Goal: Check status: Check status

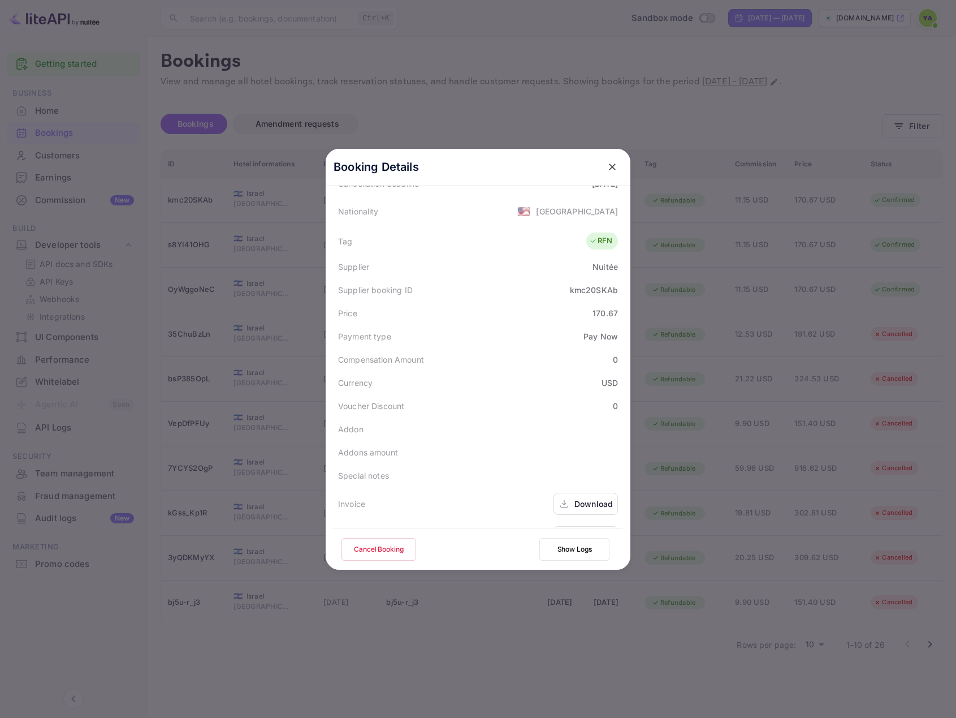
scroll to position [252, 0]
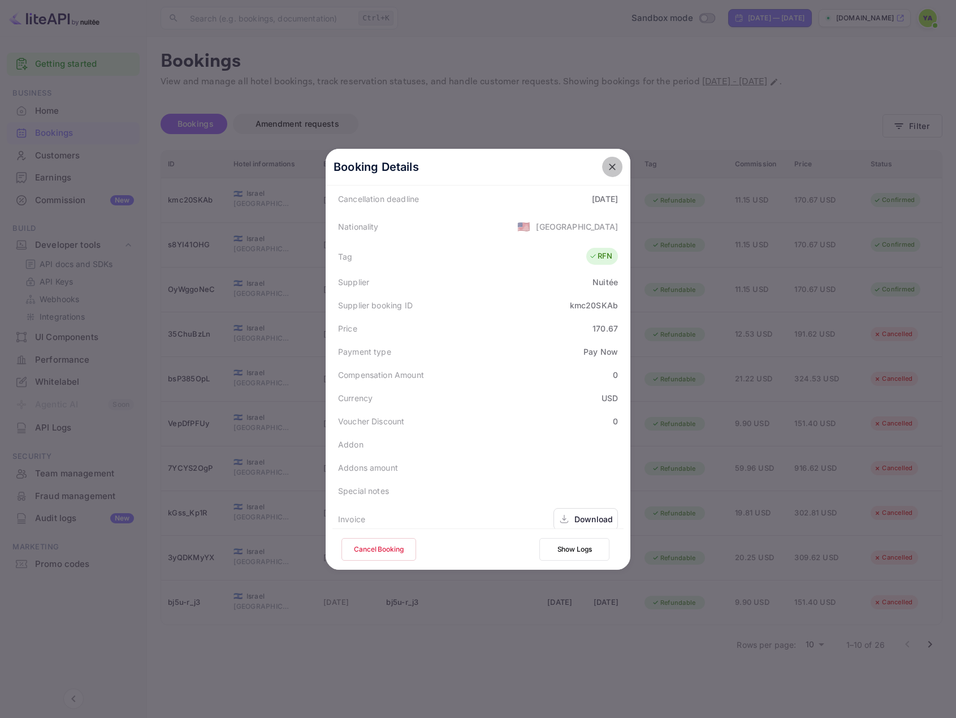
click at [608, 164] on icon "close" at bounding box center [612, 166] width 11 height 11
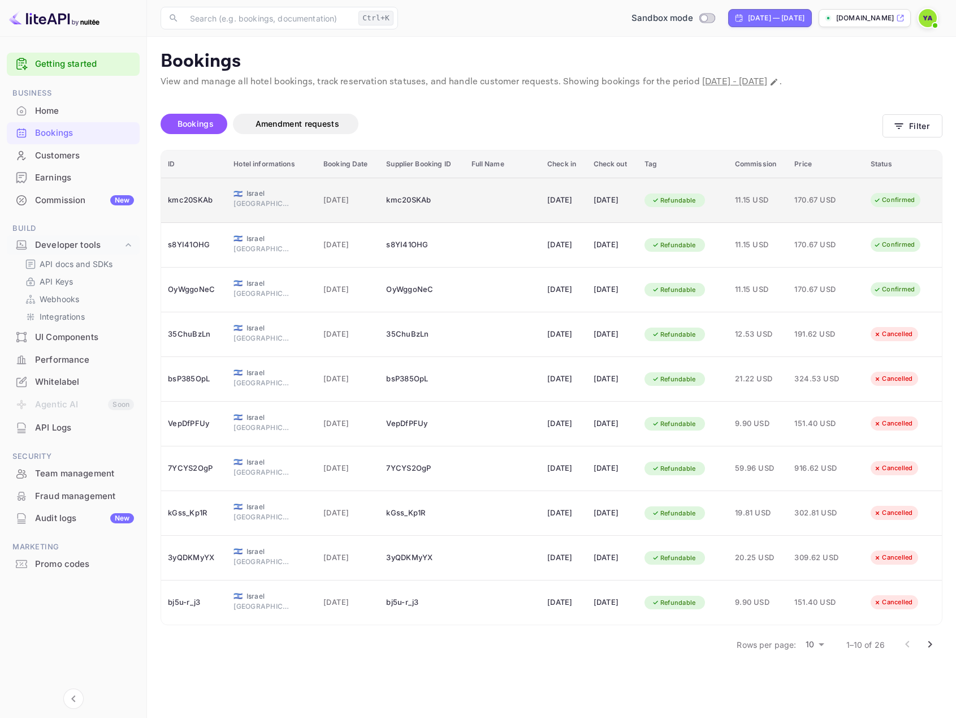
click at [257, 204] on span "[GEOGRAPHIC_DATA]" at bounding box center [262, 203] width 57 height 10
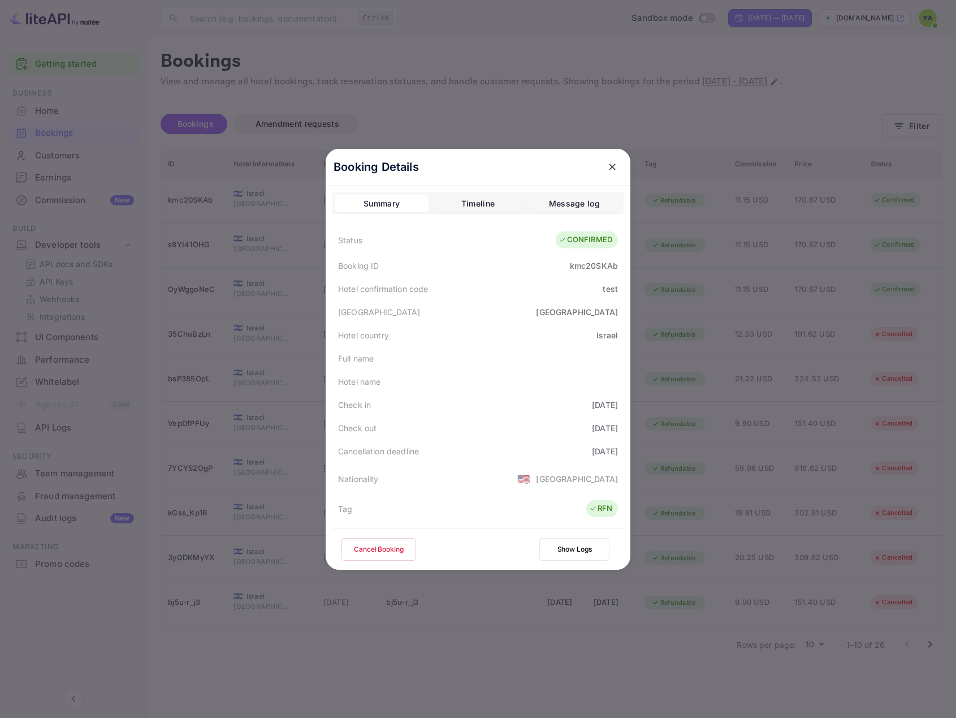
click at [583, 269] on div "kmc20SKAb" at bounding box center [594, 266] width 48 height 12
copy div "kmc20SKAb"
click at [599, 265] on div "kmc20SKAb" at bounding box center [594, 266] width 48 height 12
click at [599, 266] on div "kmc20SKAb" at bounding box center [594, 266] width 48 height 12
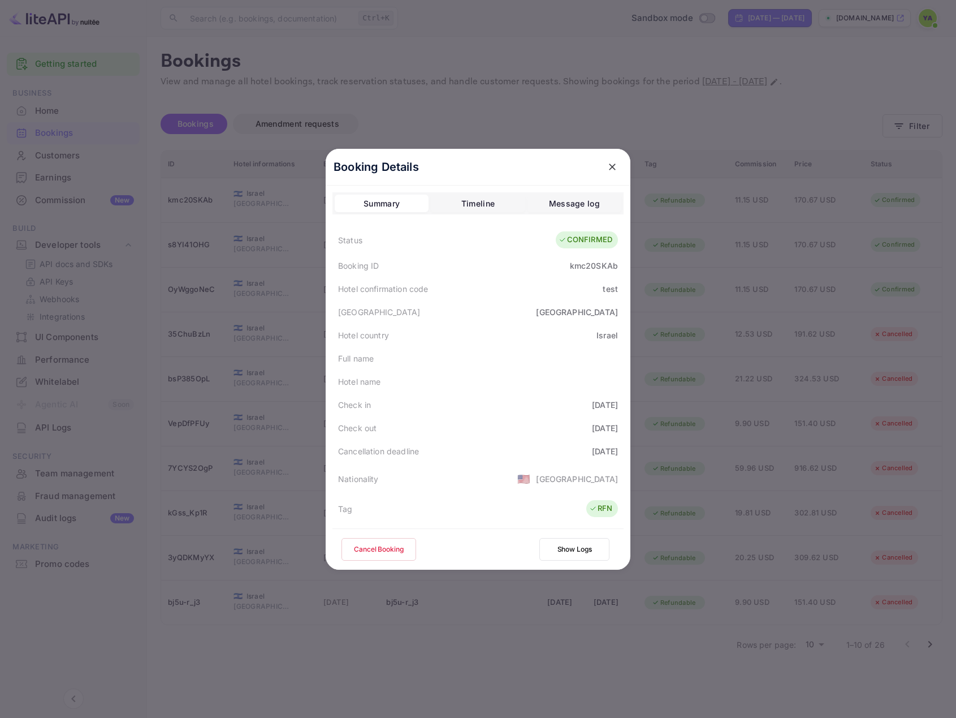
click at [258, 204] on div at bounding box center [478, 359] width 956 height 718
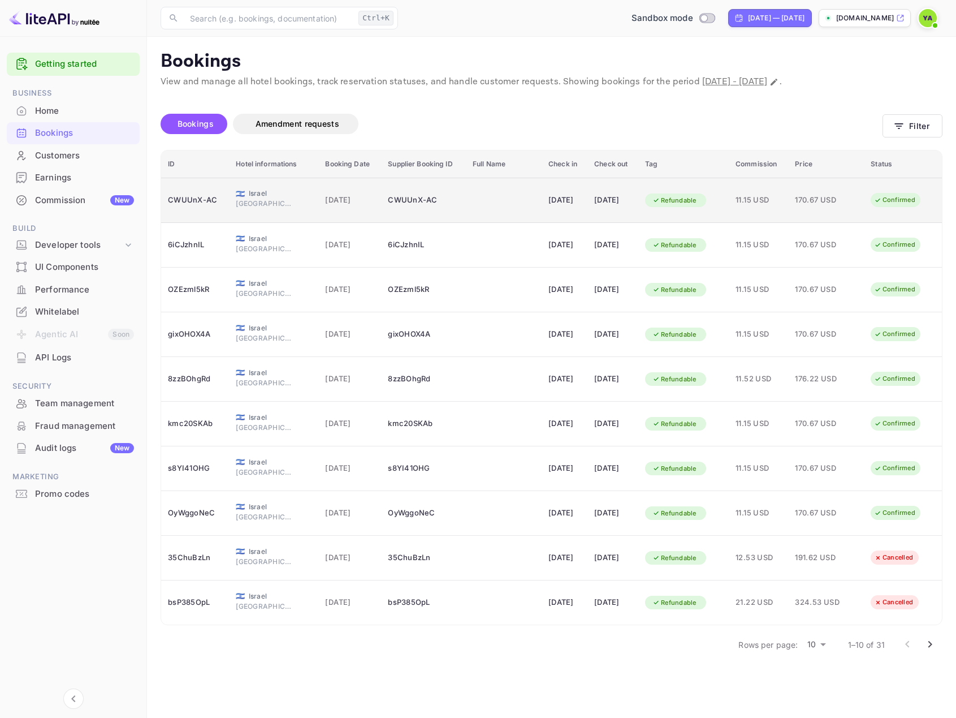
click at [270, 204] on span "[GEOGRAPHIC_DATA]" at bounding box center [264, 203] width 57 height 10
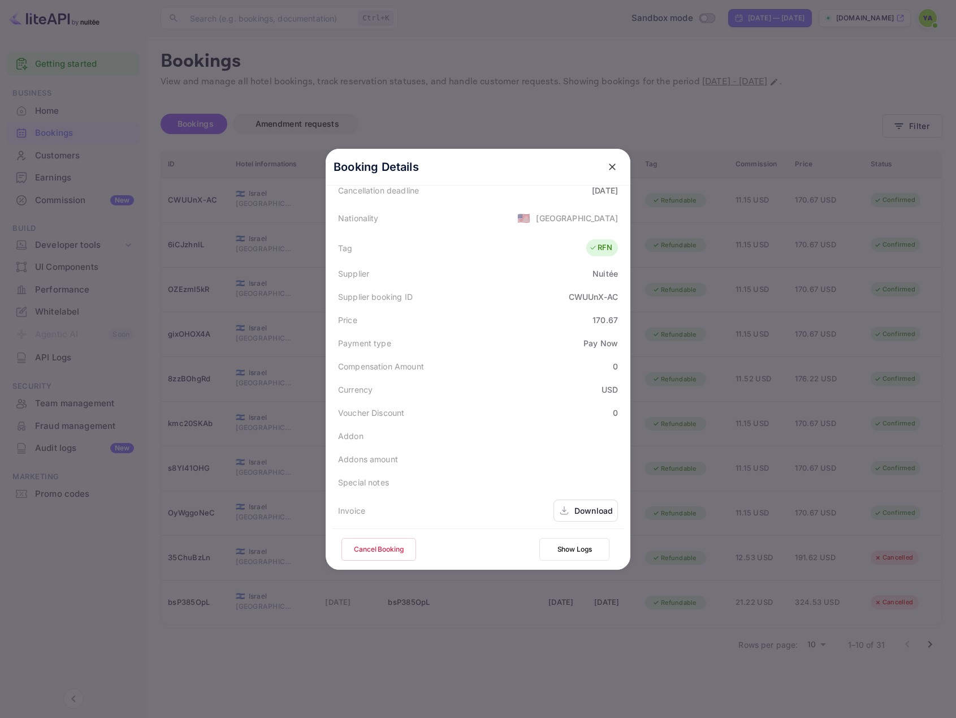
scroll to position [297, 0]
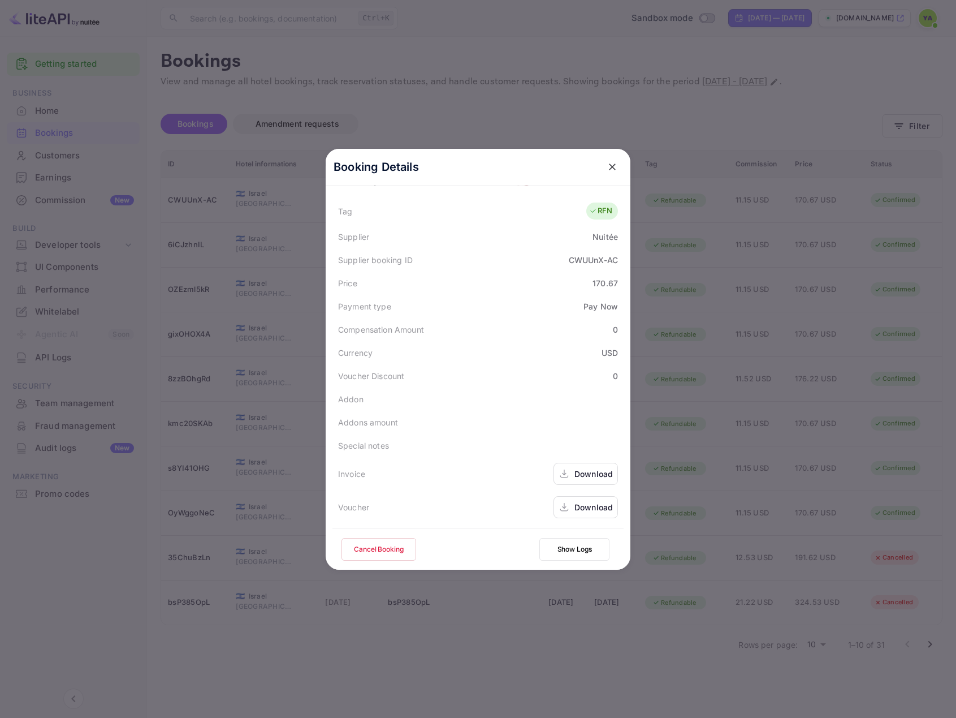
click at [338, 473] on div "Invoice" at bounding box center [351, 474] width 27 height 12
copy div "Invoice"
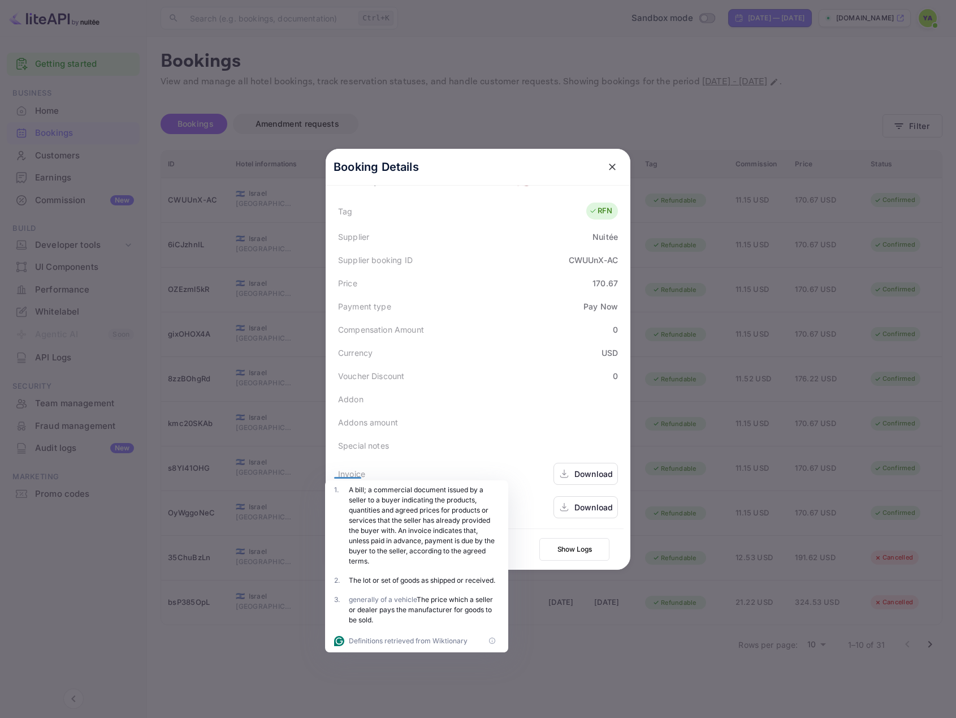
click at [575, 478] on div "Download" at bounding box center [594, 474] width 38 height 12
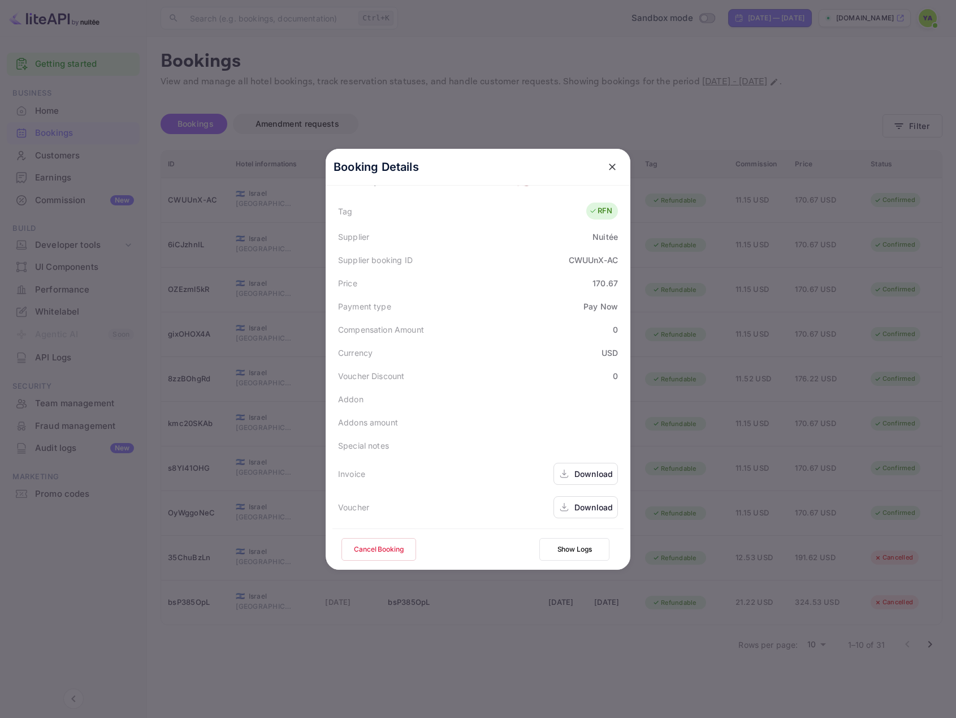
drag, startPoint x: 576, startPoint y: 478, endPoint x: 493, endPoint y: 493, distance: 84.4
click at [463, 491] on div "Voucher Download" at bounding box center [478, 506] width 291 height 33
click at [564, 474] on icon at bounding box center [564, 474] width 11 height 12
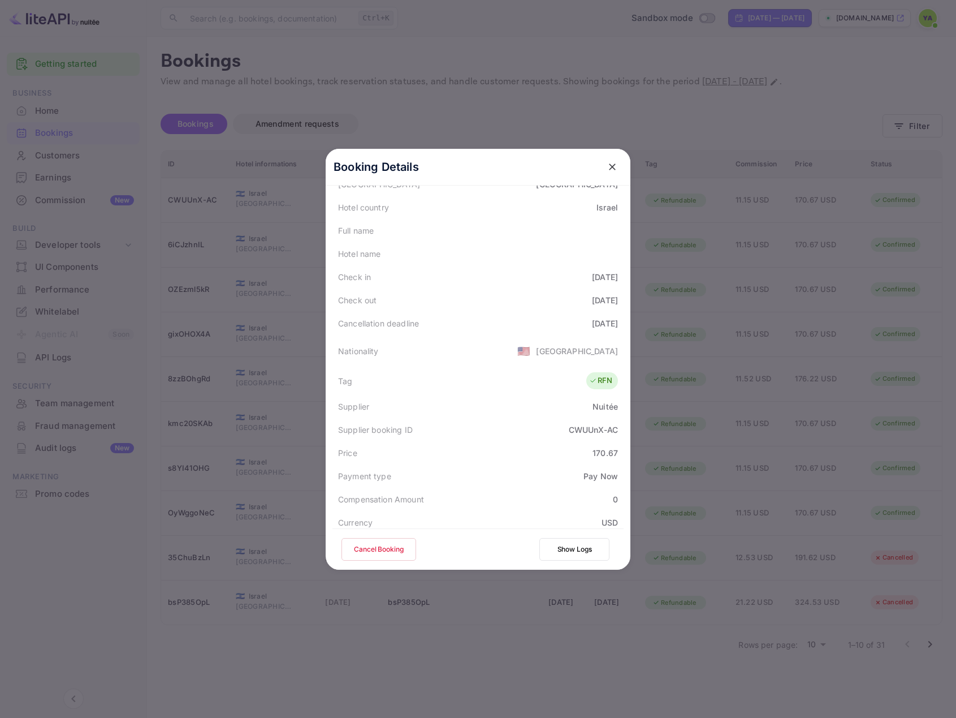
scroll to position [0, 0]
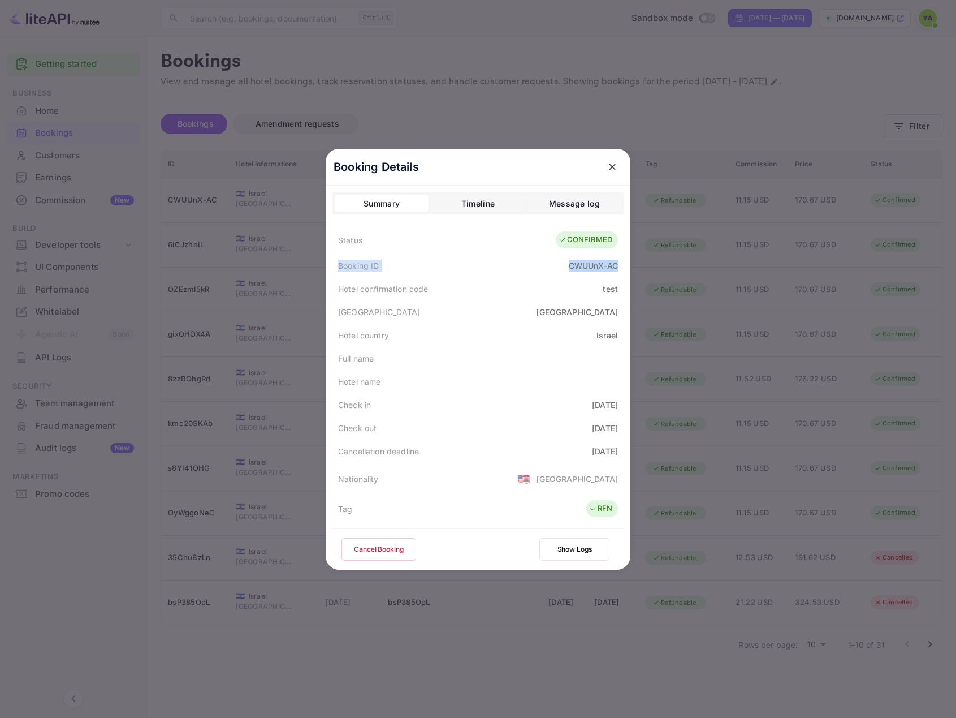
drag, startPoint x: 612, startPoint y: 268, endPoint x: 312, endPoint y: 265, distance: 300.3
click at [312, 265] on div "Booking Details Summary Timeline Message log Status CONFIRMED Booking ID CWUUnX…" at bounding box center [478, 359] width 341 height 718
copy div "Booking ID CWUUnX-AC"
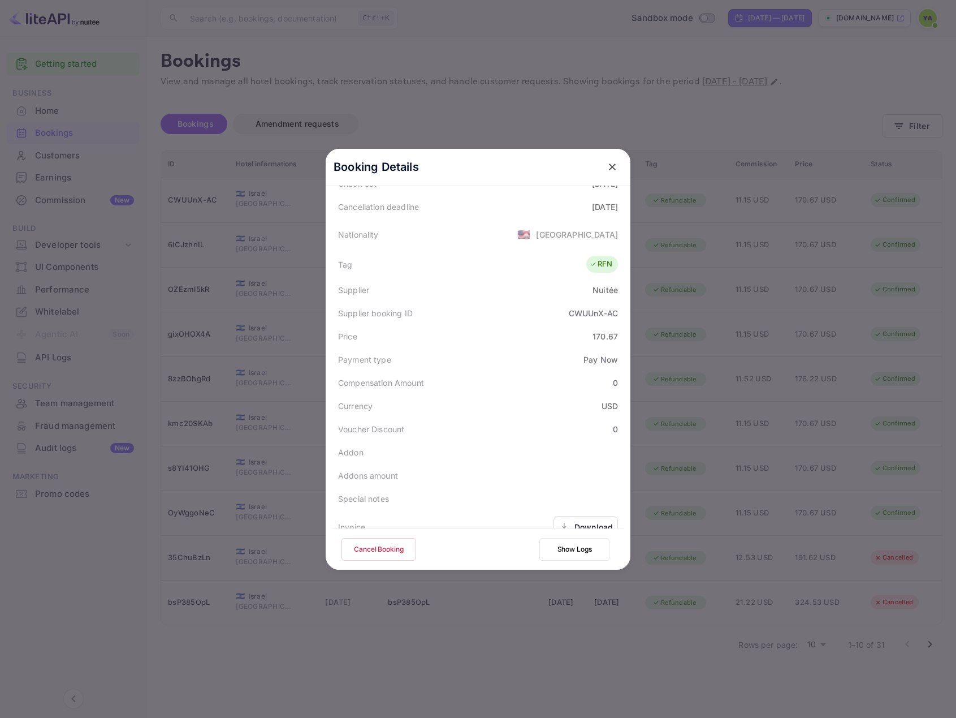
scroll to position [297, 0]
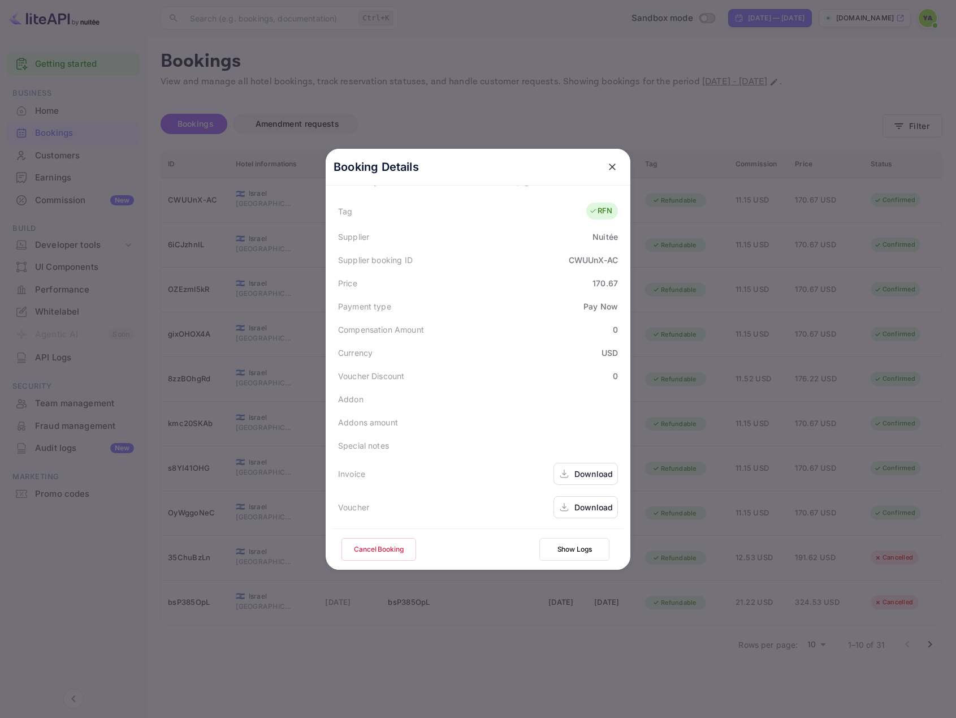
click at [563, 511] on icon at bounding box center [564, 510] width 8 height 2
